Goal: Information Seeking & Learning: Learn about a topic

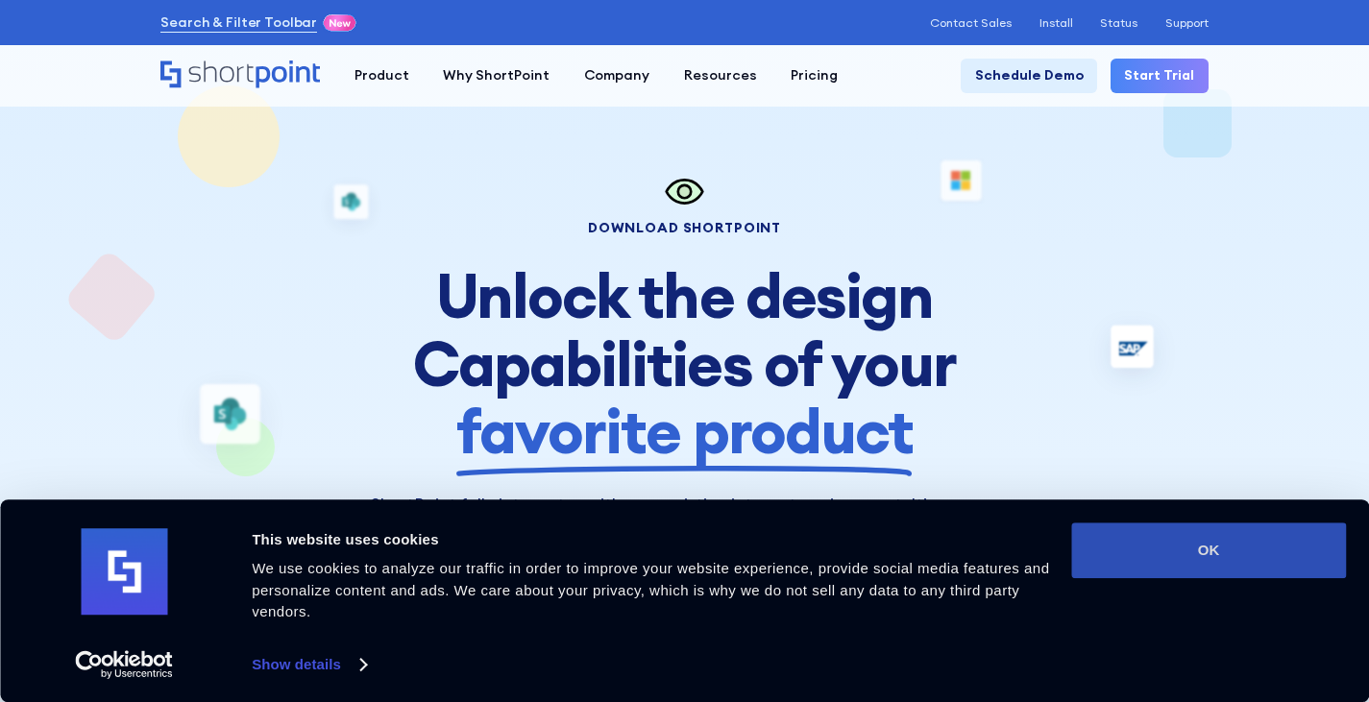
click at [1219, 547] on button "OK" at bounding box center [1208, 551] width 275 height 56
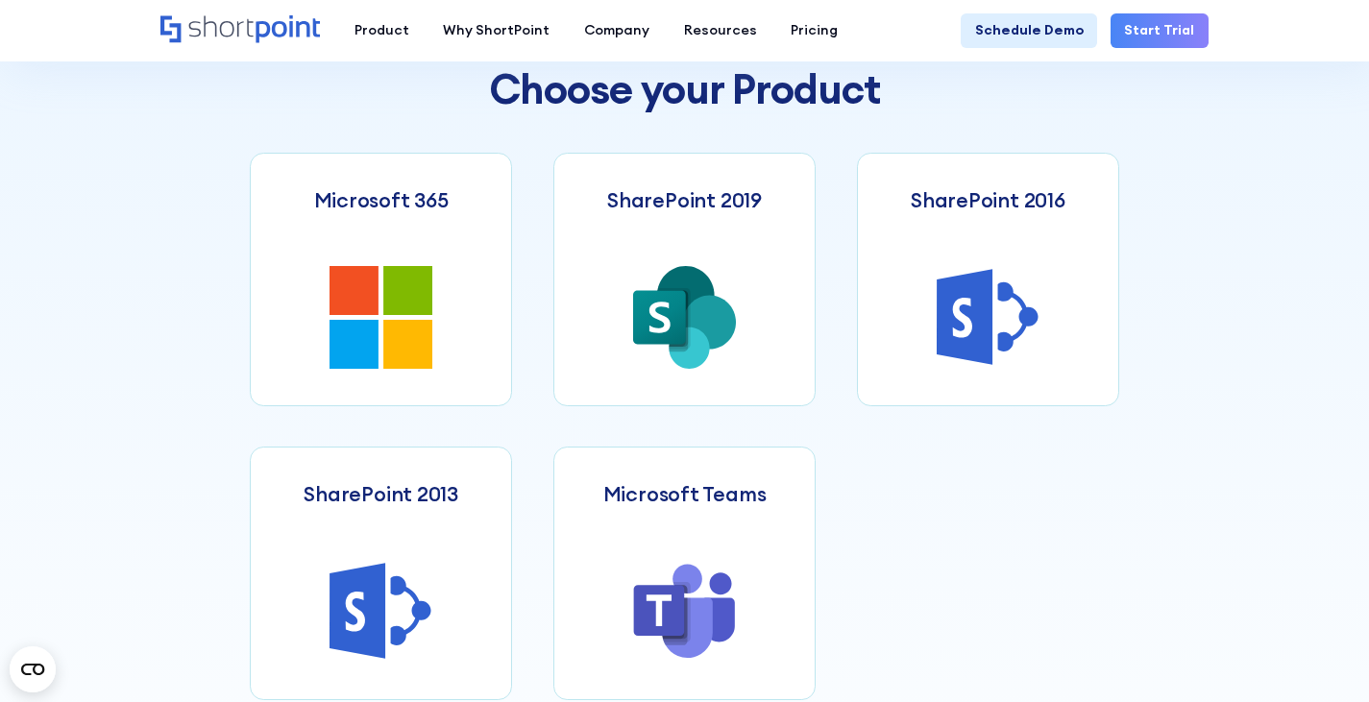
scroll to position [769, 0]
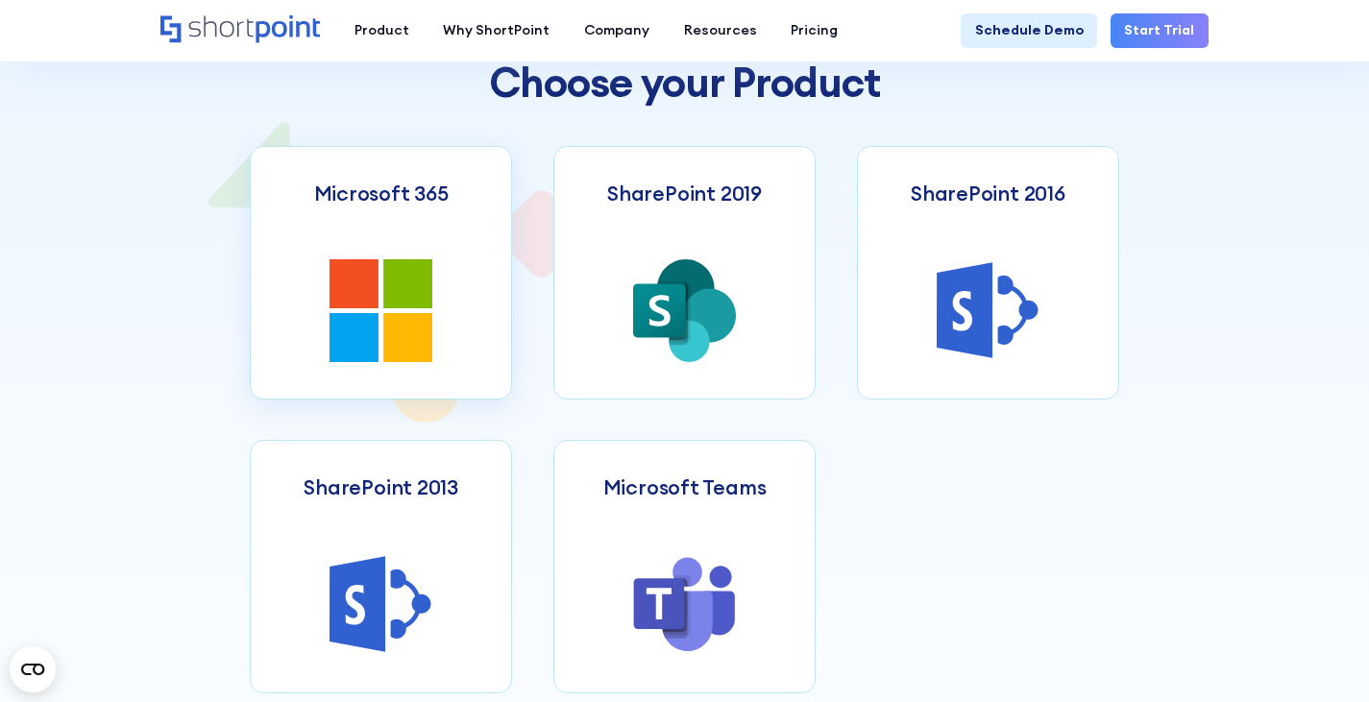
click at [385, 292] on icon at bounding box center [407, 283] width 49 height 49
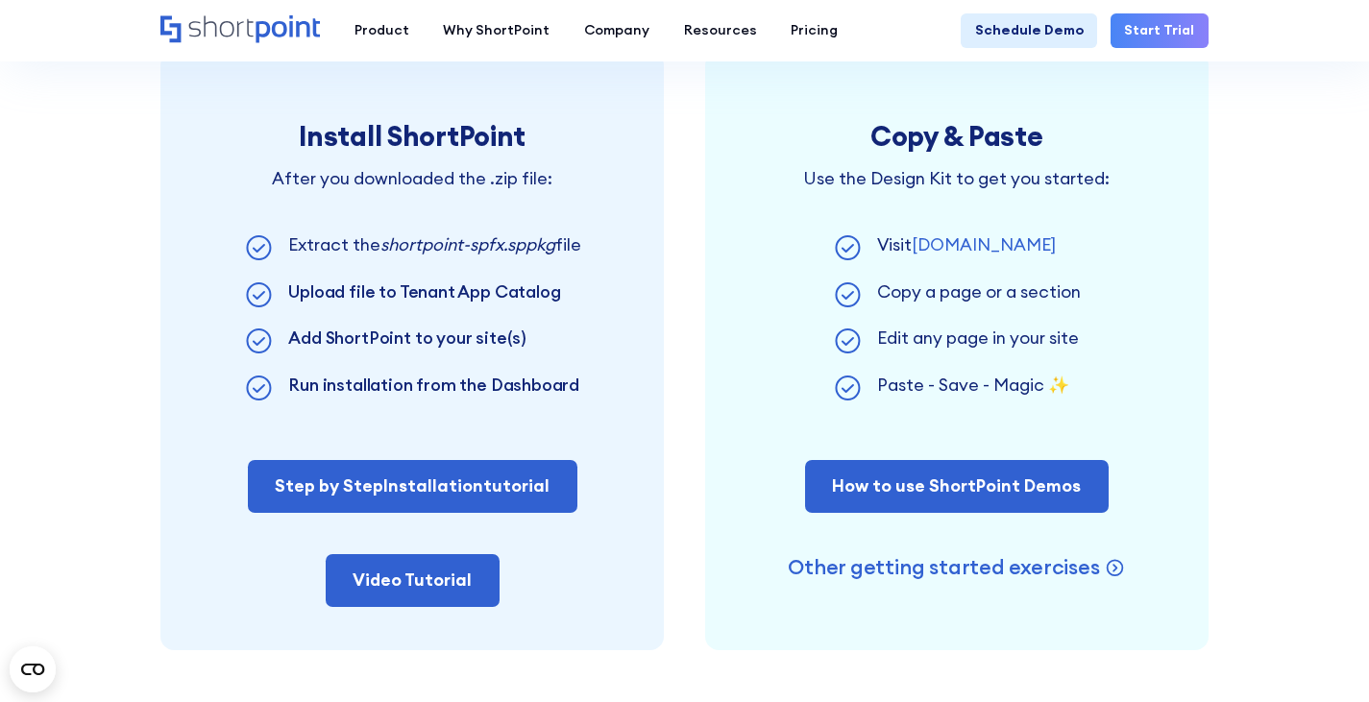
scroll to position [1153, 0]
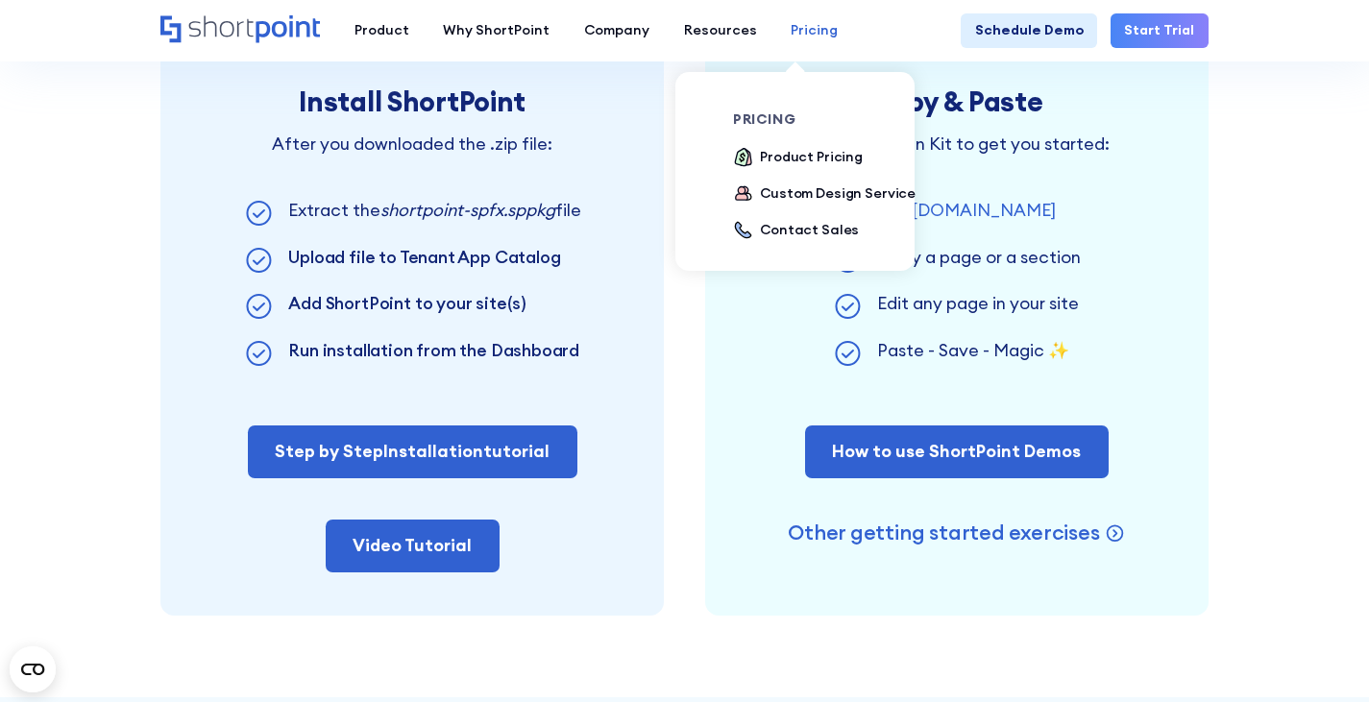
click at [791, 31] on div "Pricing" at bounding box center [814, 30] width 47 height 20
click at [787, 159] on div "Product Pricing" at bounding box center [811, 157] width 103 height 20
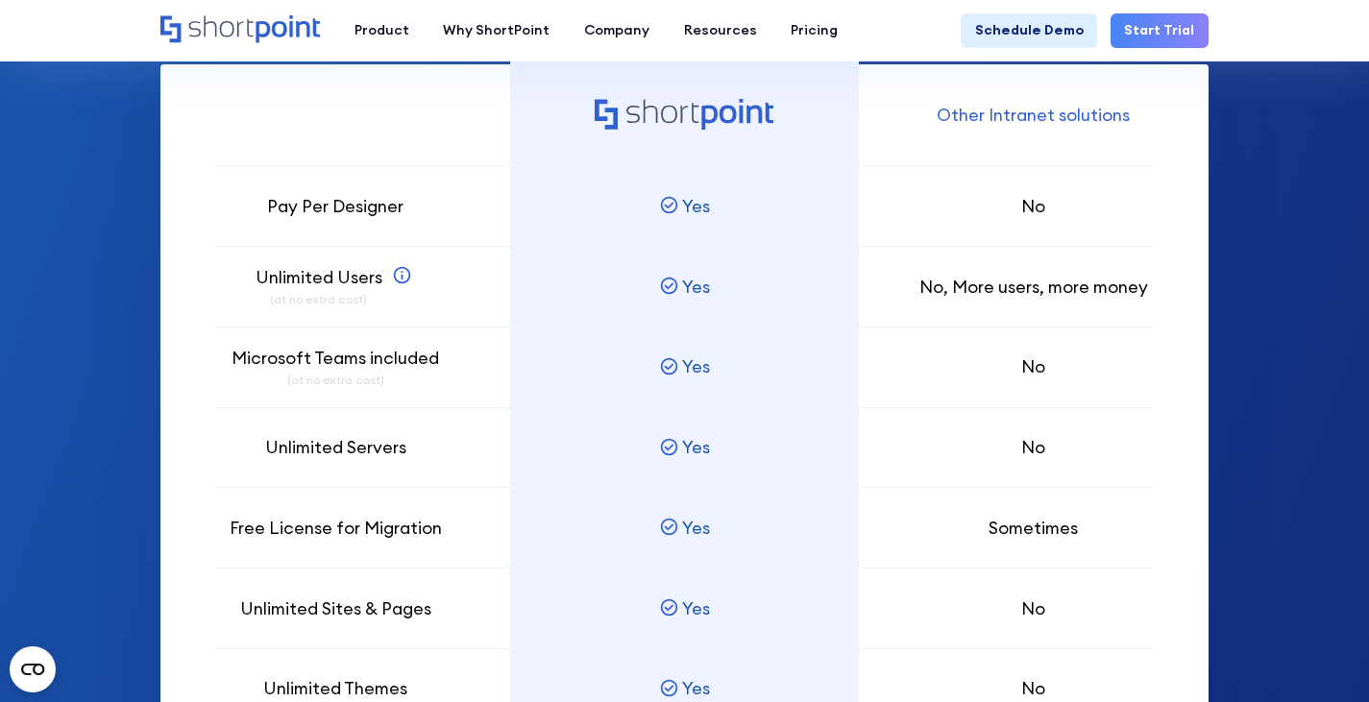
scroll to position [1153, 0]
